Goal: Find contact information: Find contact information

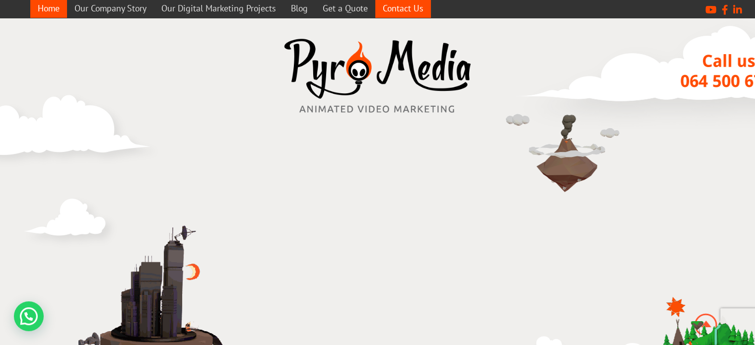
click at [402, 5] on link "Contact Us" at bounding box center [403, 8] width 56 height 19
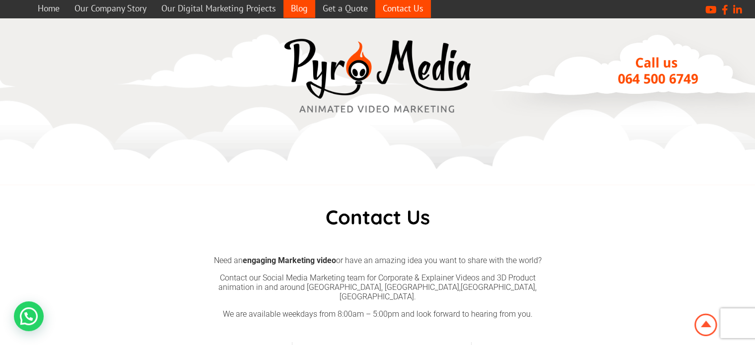
click at [297, 7] on link "Blog" at bounding box center [300, 8] width 32 height 19
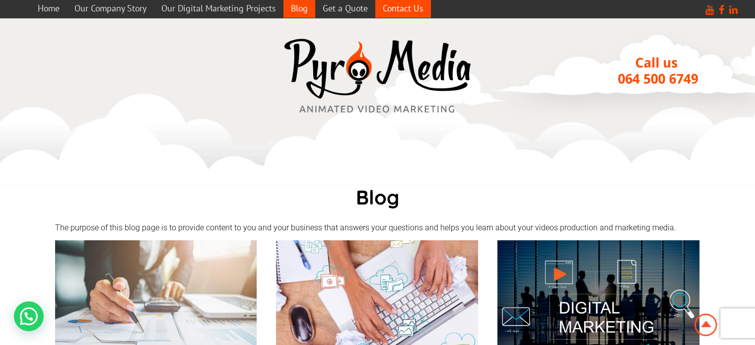
click at [409, 6] on link "Contact Us" at bounding box center [403, 8] width 56 height 19
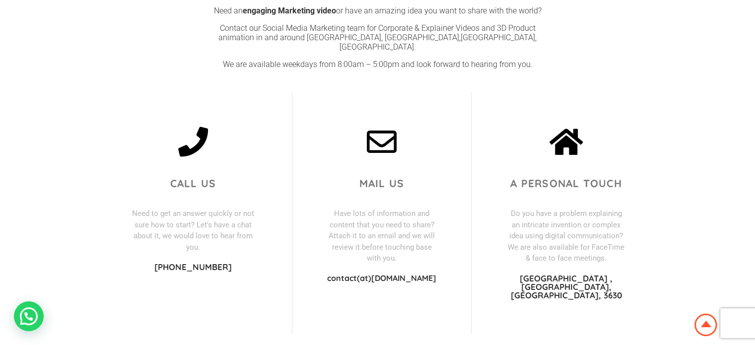
scroll to position [248, 0]
